Goal: Information Seeking & Learning: Learn about a topic

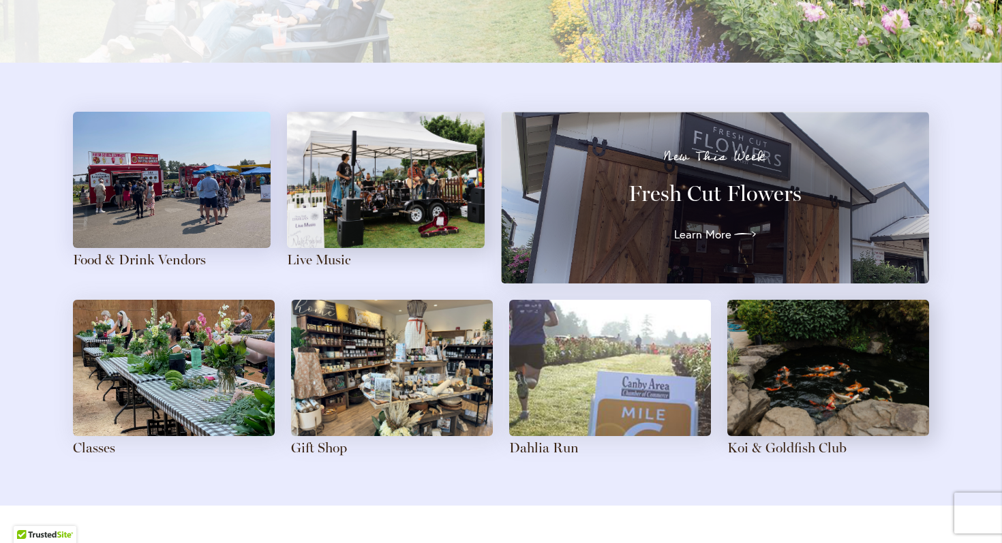
scroll to position [1439, 0]
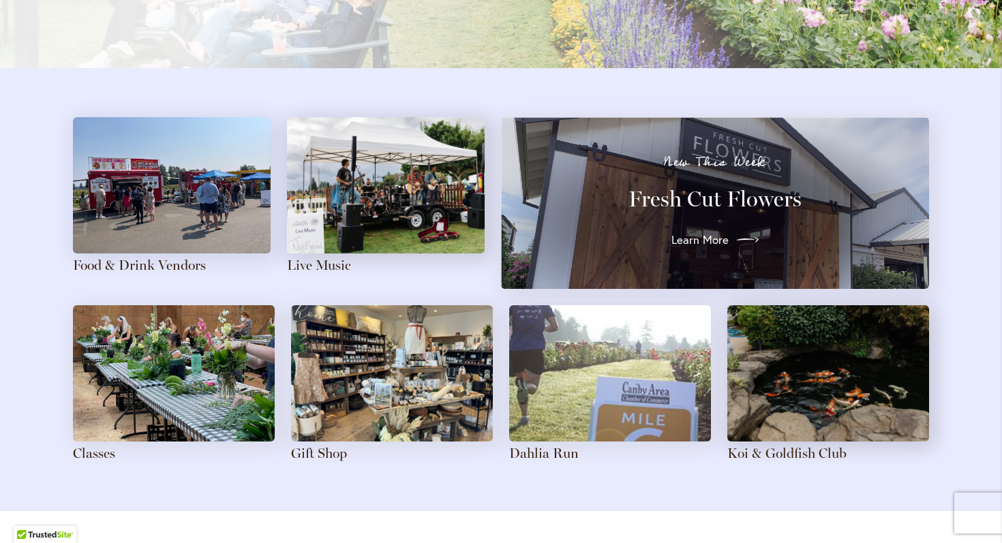
click at [712, 234] on span "Learn More" at bounding box center [699, 240] width 57 height 16
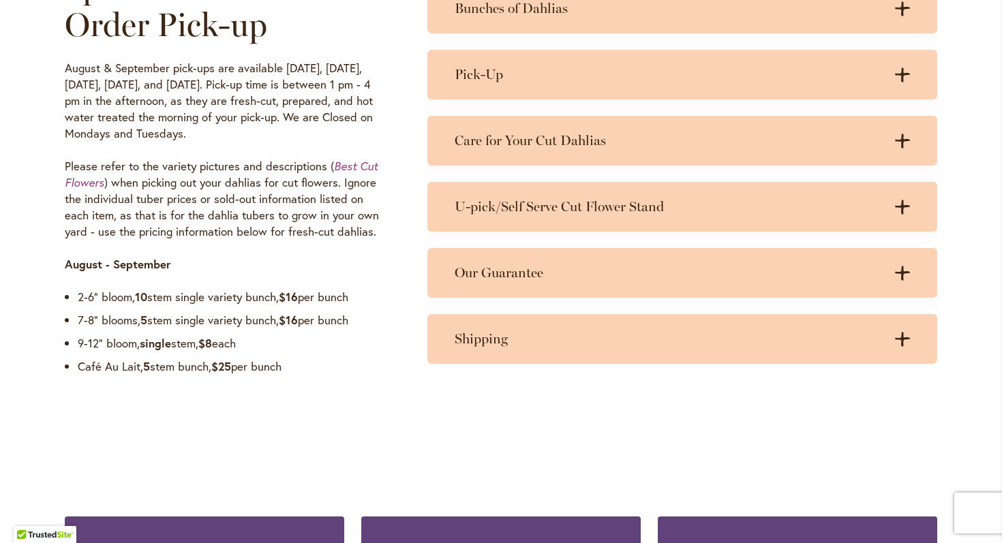
scroll to position [1011, 0]
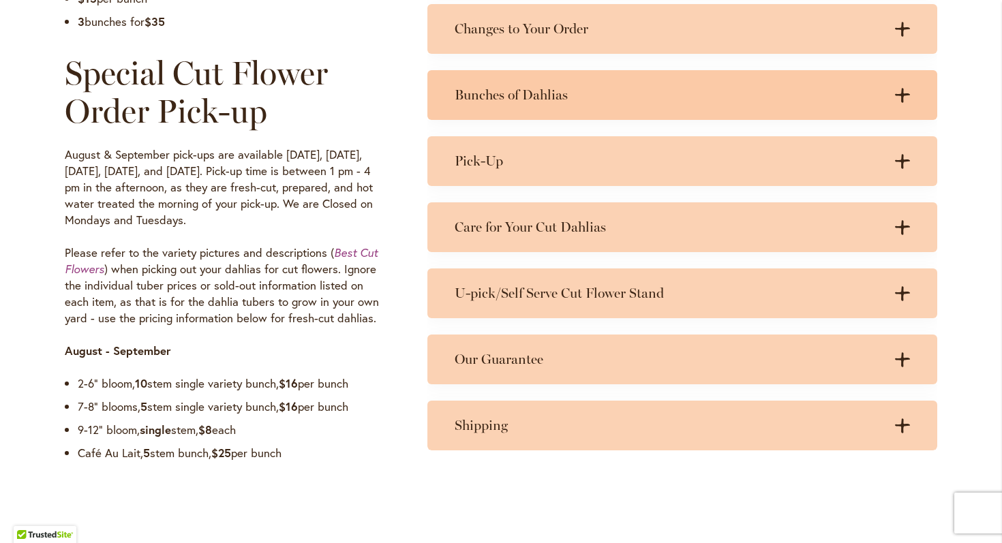
click at [608, 96] on h3 "Bunches of Dahlias" at bounding box center [669, 95] width 428 height 17
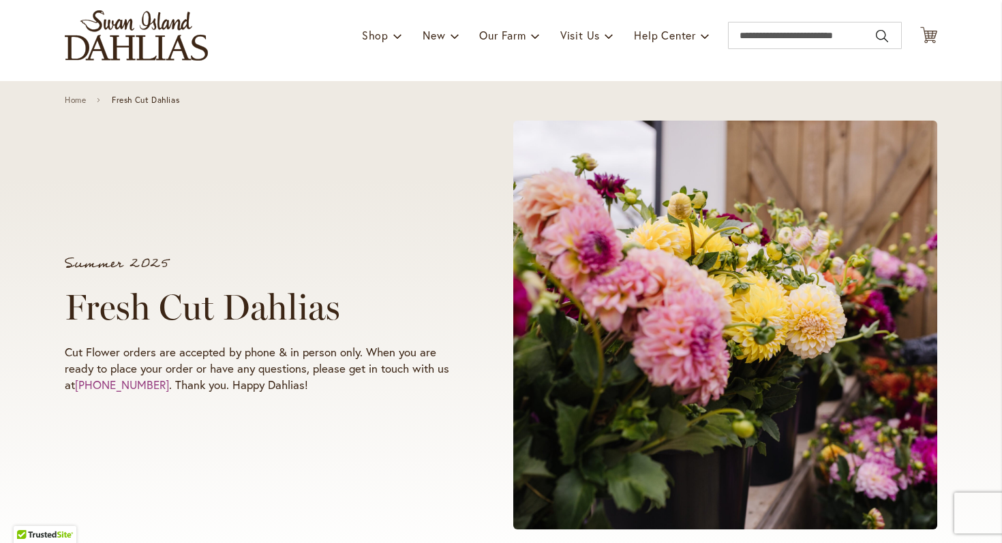
scroll to position [0, 0]
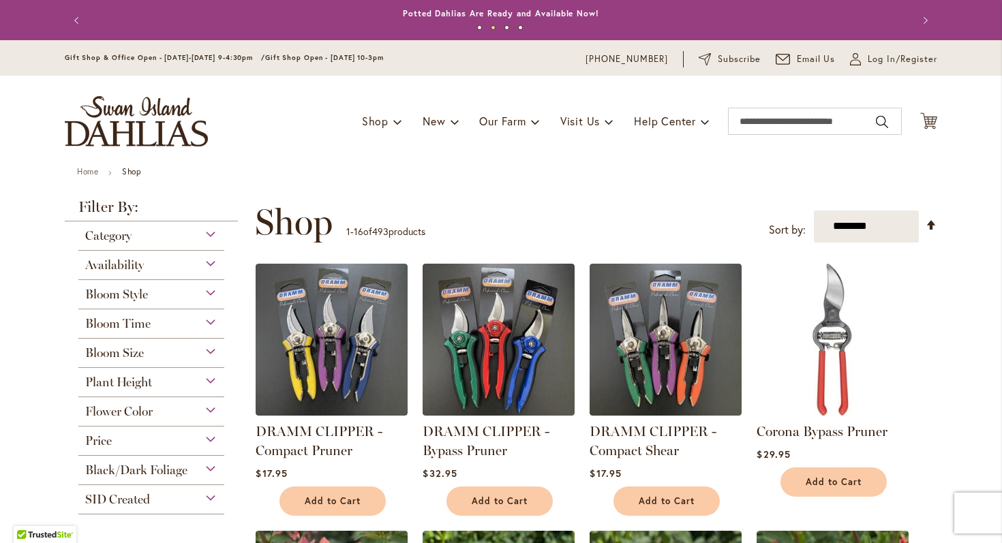
click at [156, 120] on img "store logo" at bounding box center [136, 121] width 143 height 50
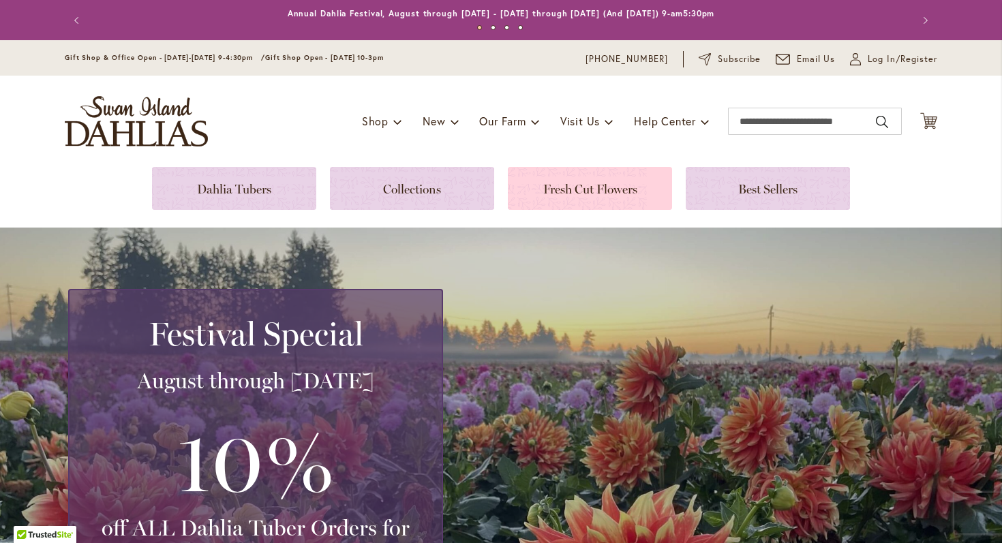
click at [587, 185] on link at bounding box center [590, 188] width 164 height 43
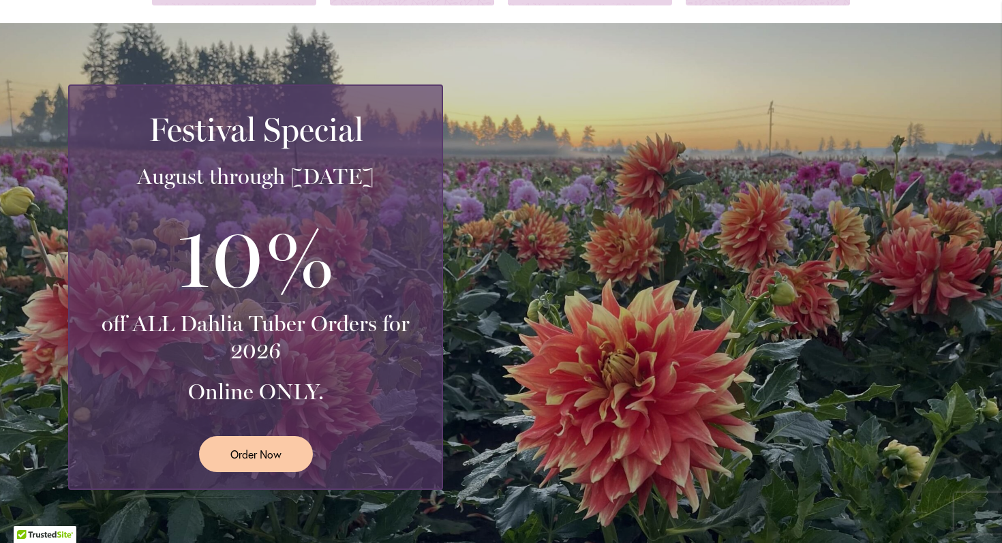
scroll to position [120, 0]
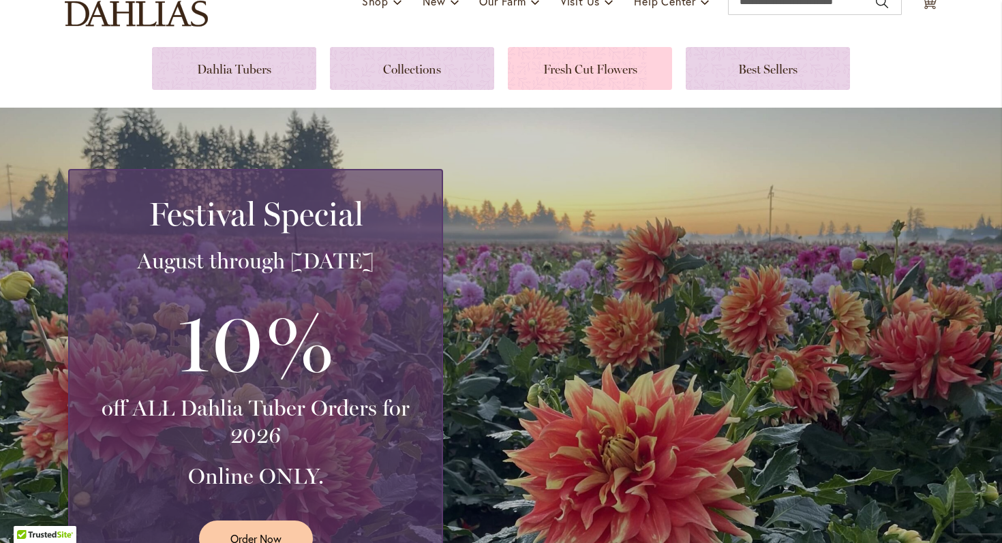
click at [600, 61] on link at bounding box center [590, 68] width 164 height 43
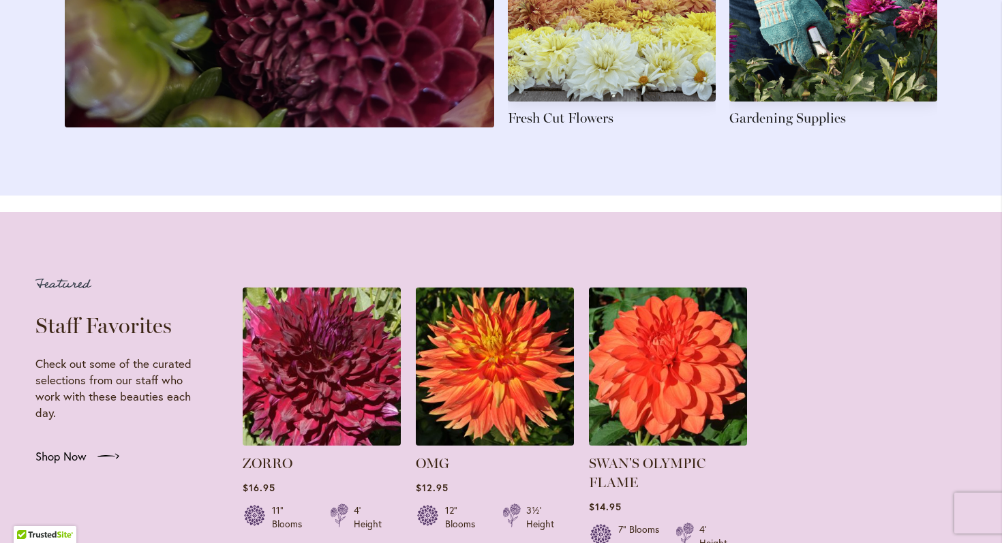
scroll to position [2359, 0]
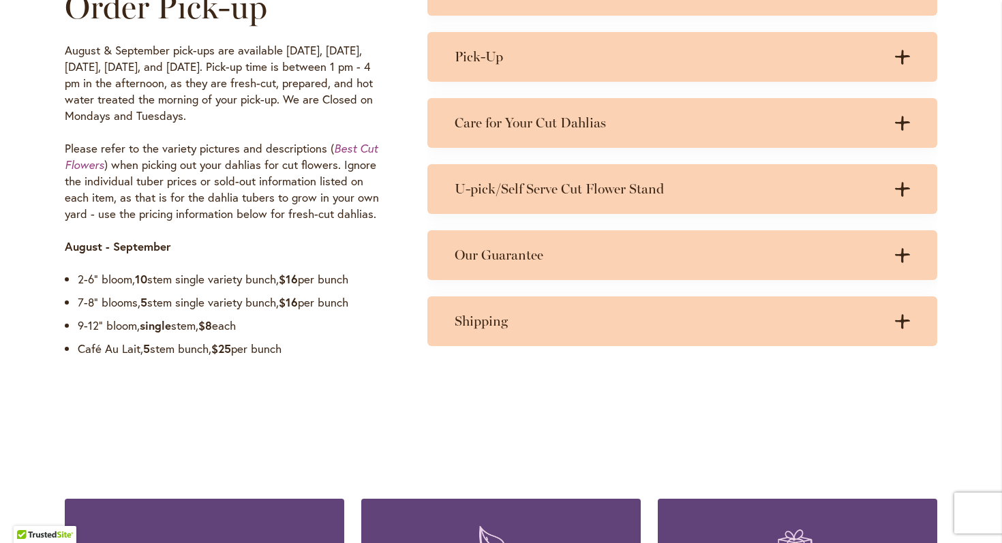
scroll to position [1118, 0]
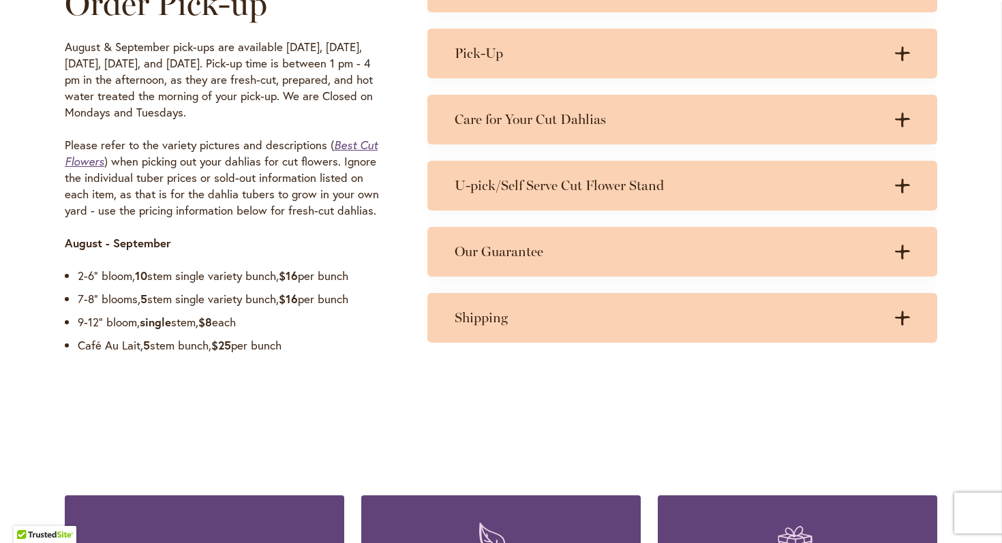
click at [352, 142] on em "Best Cut Flowers" at bounding box center [221, 153] width 313 height 31
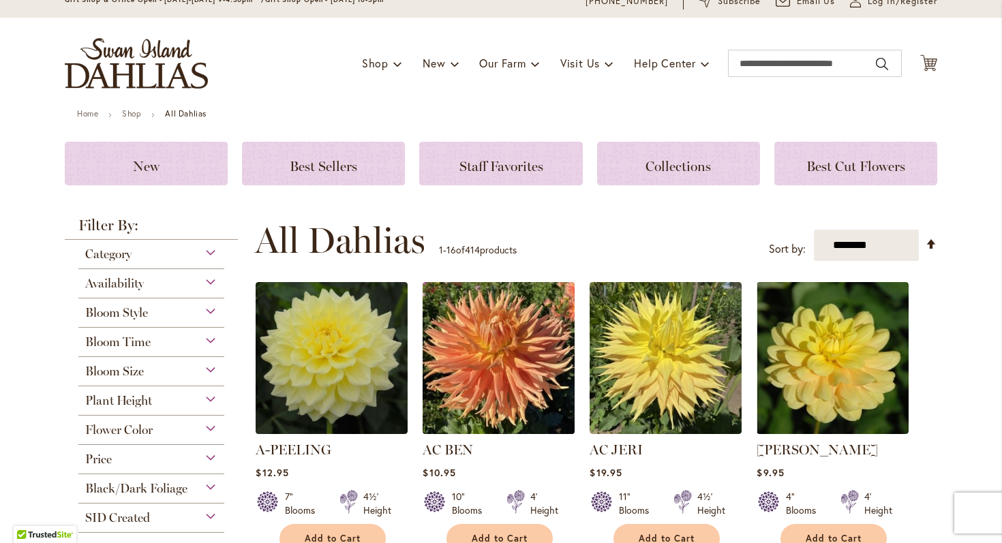
scroll to position [63, 0]
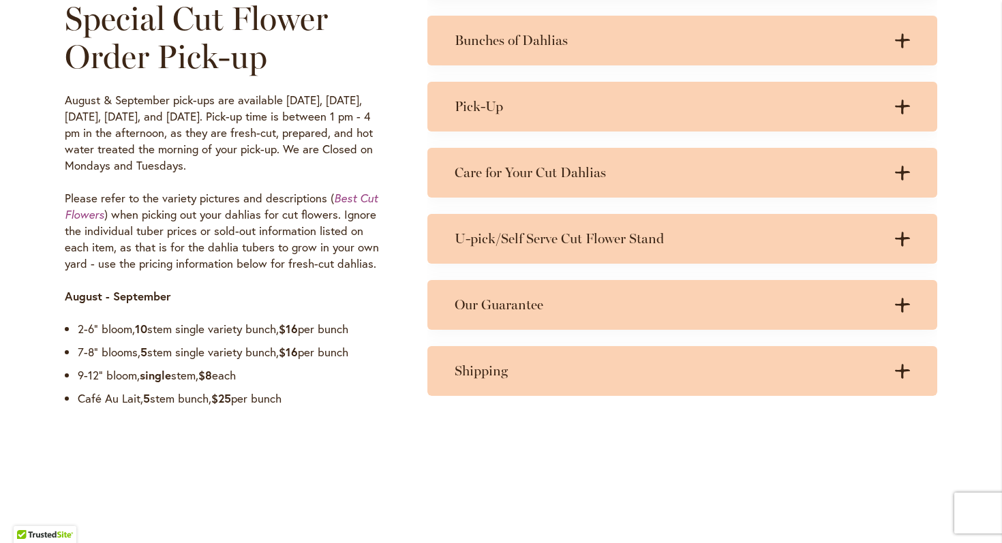
scroll to position [1103, 0]
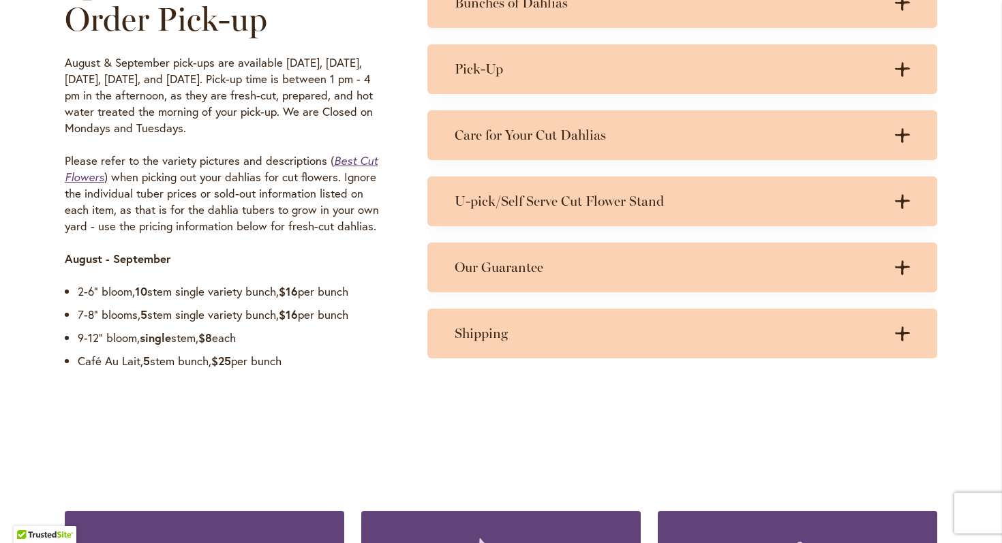
click at [358, 159] on em "Best Cut Flowers" at bounding box center [221, 168] width 313 height 31
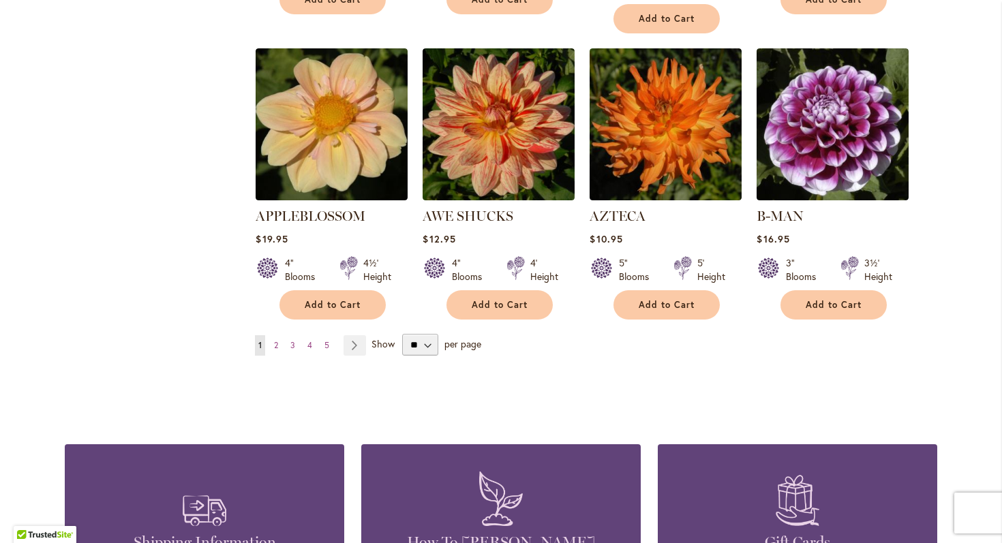
scroll to position [1171, 0]
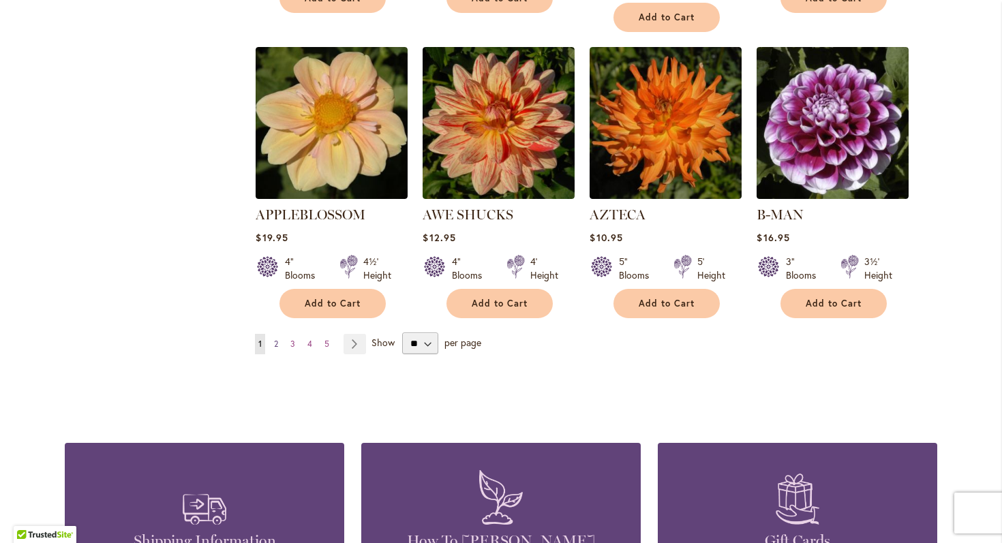
click at [275, 339] on span "2" at bounding box center [276, 344] width 4 height 10
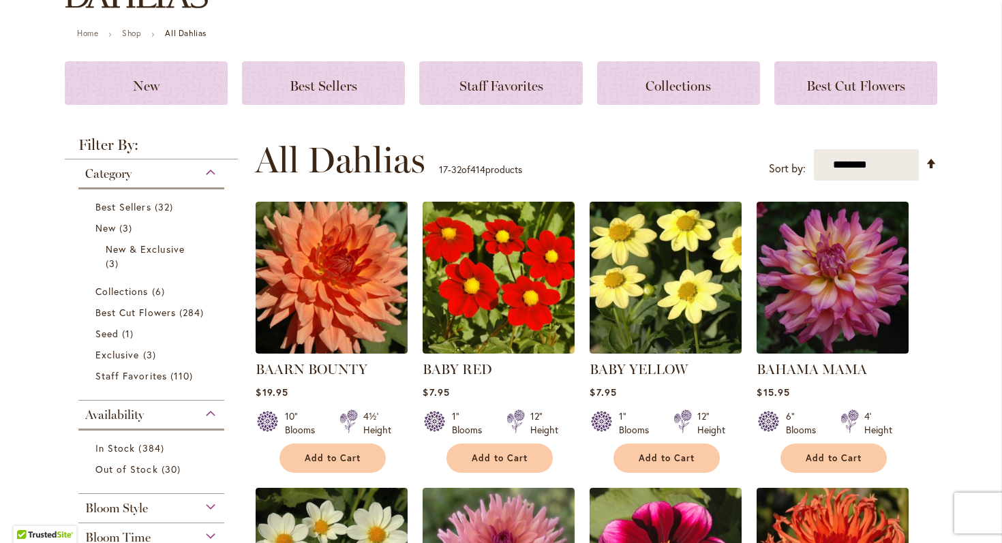
scroll to position [107, 0]
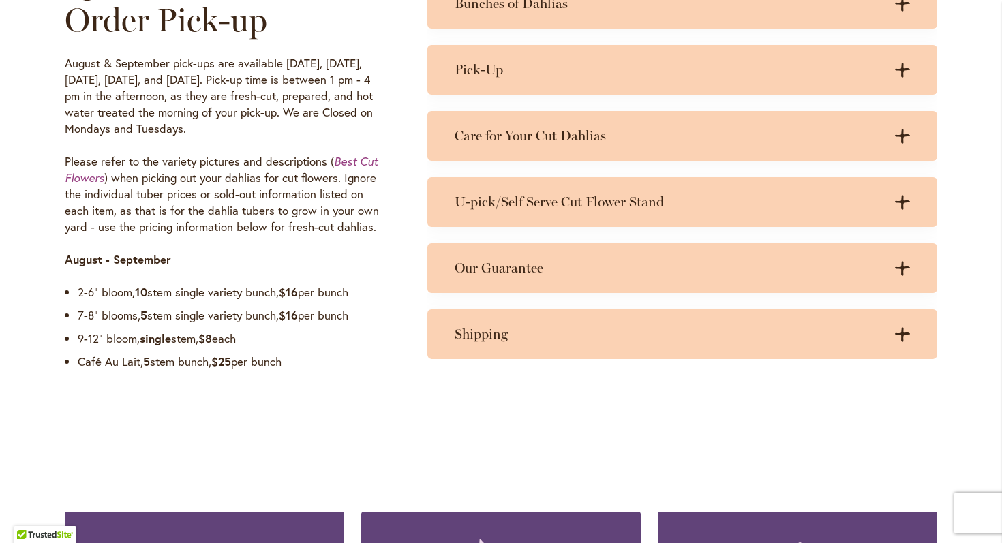
scroll to position [1104, 0]
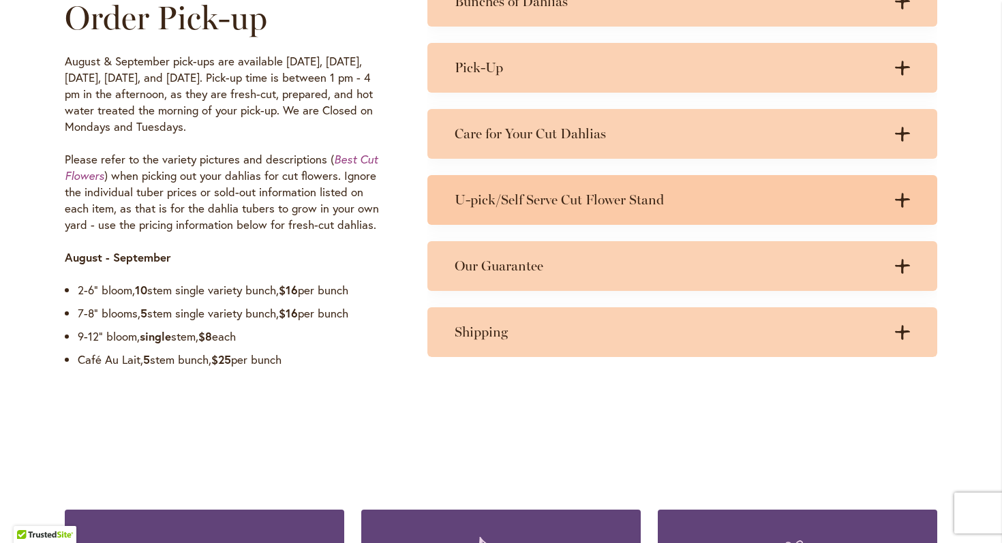
click at [903, 196] on icon at bounding box center [902, 200] width 15 height 14
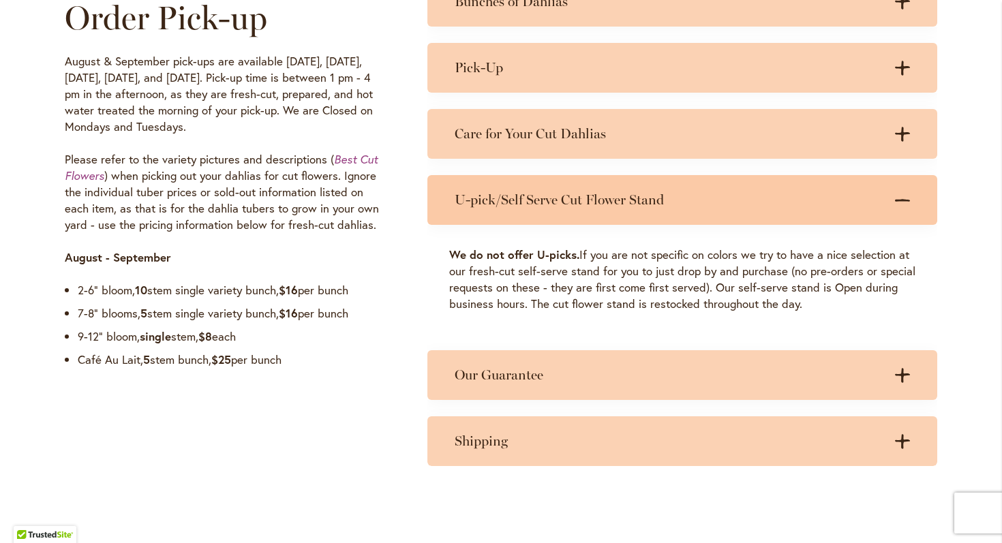
click at [903, 199] on icon at bounding box center [902, 200] width 15 height 3
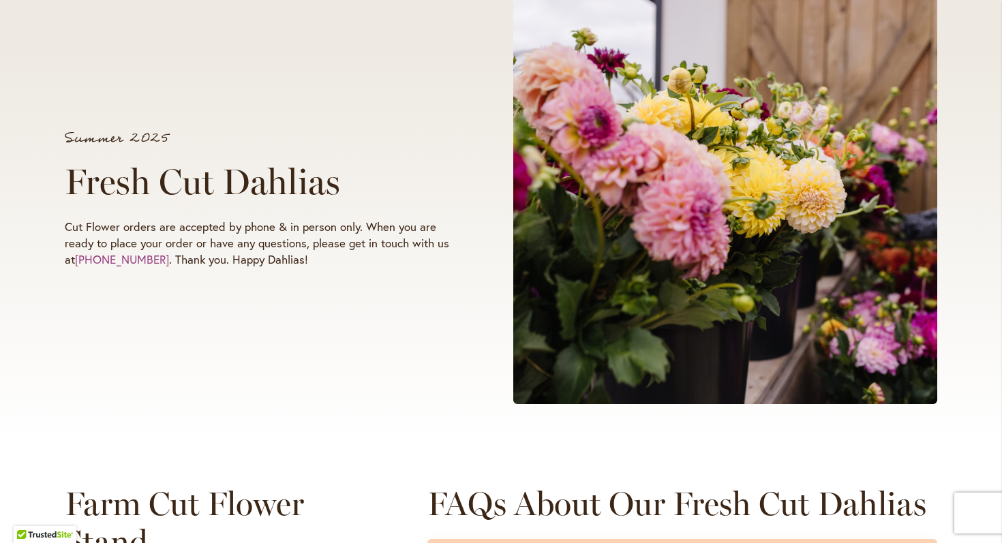
scroll to position [0, 0]
